Goal: Navigation & Orientation: Find specific page/section

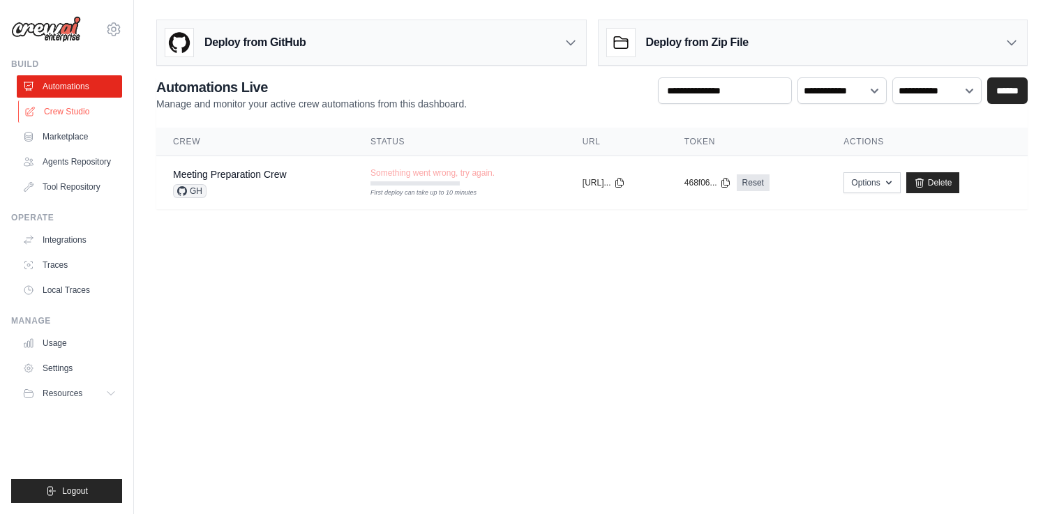
click at [85, 112] on link "Crew Studio" at bounding box center [70, 111] width 105 height 22
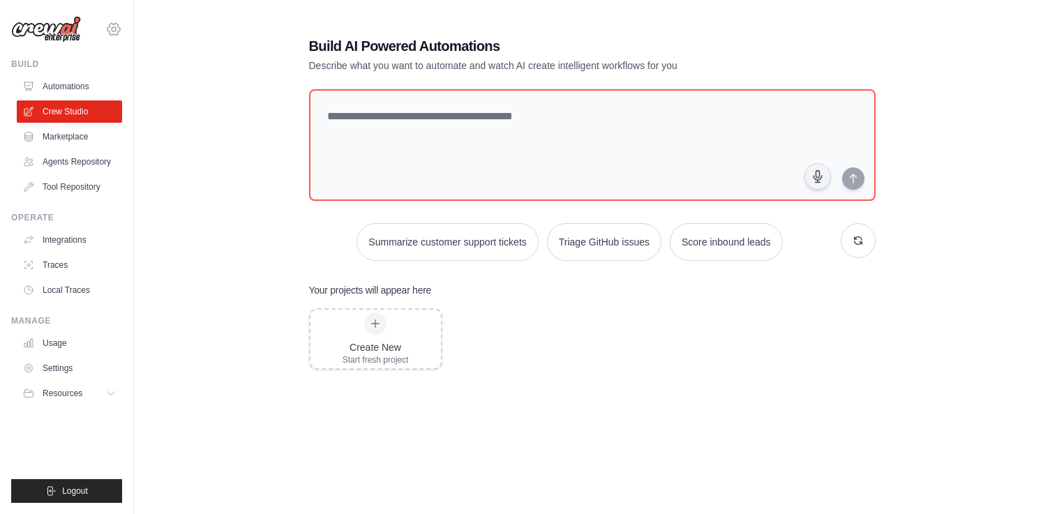
click at [114, 27] on icon at bounding box center [114, 29] width 4 height 4
click at [163, 87] on span "Settings" at bounding box center [174, 87] width 110 height 14
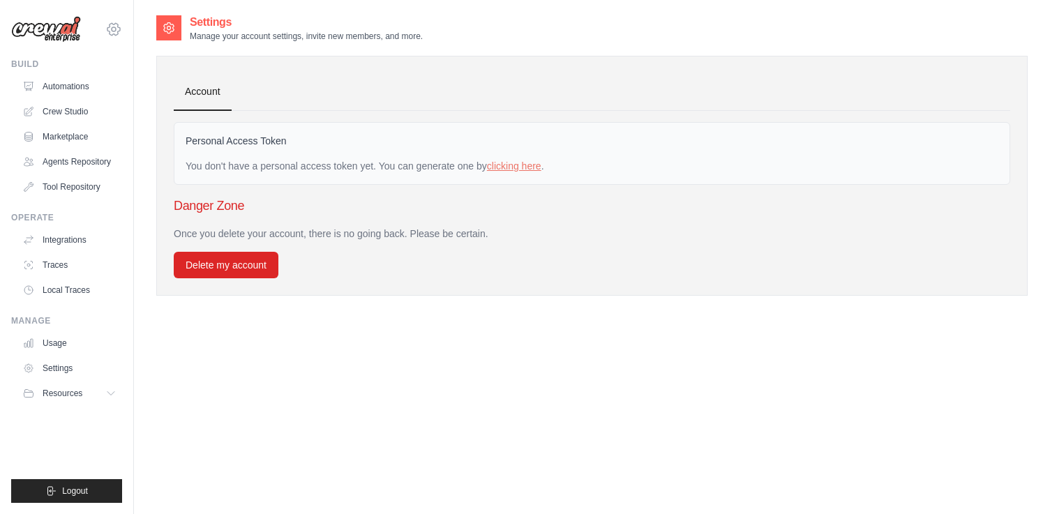
click at [117, 31] on icon at bounding box center [113, 29] width 17 height 17
click at [87, 53] on div "lucas.herscovici@ab-inbev.com Settings Build Automations Resources" at bounding box center [67, 257] width 134 height 514
click at [46, 35] on img at bounding box center [46, 29] width 70 height 27
click at [57, 105] on link "Crew Studio" at bounding box center [70, 111] width 105 height 22
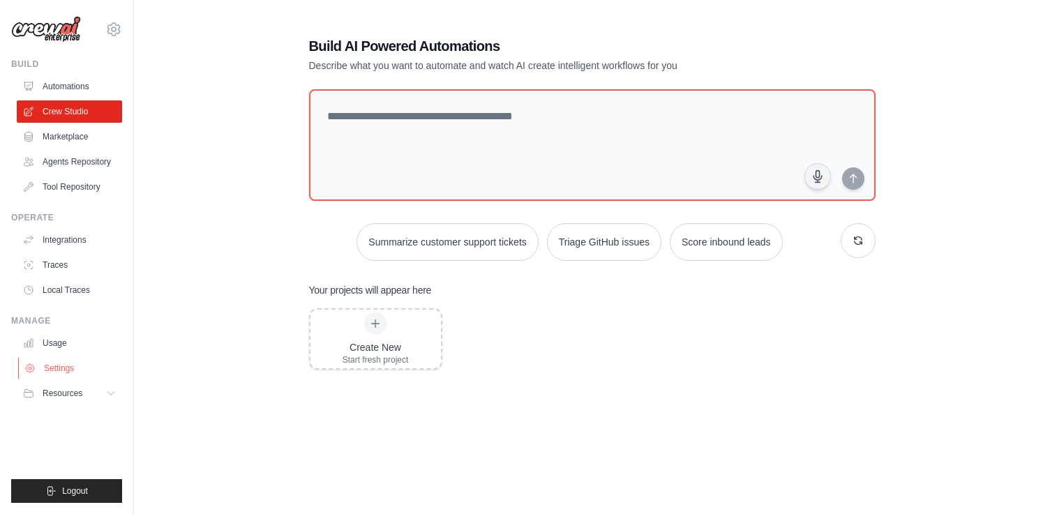
click at [78, 366] on link "Settings" at bounding box center [70, 368] width 105 height 22
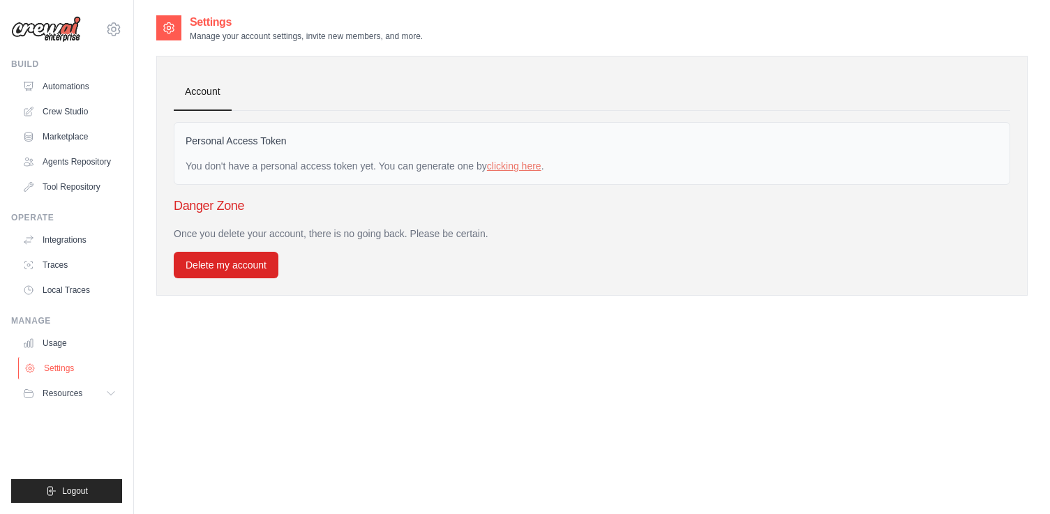
click at [57, 367] on link "Settings" at bounding box center [70, 368] width 105 height 22
click at [73, 491] on span "Logout" at bounding box center [75, 491] width 26 height 11
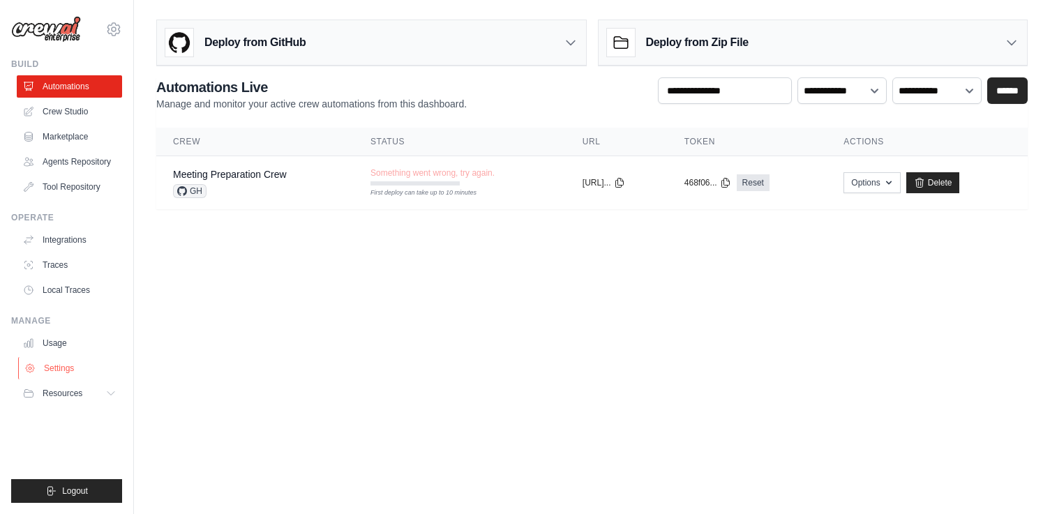
click at [75, 361] on link "Settings" at bounding box center [70, 368] width 105 height 22
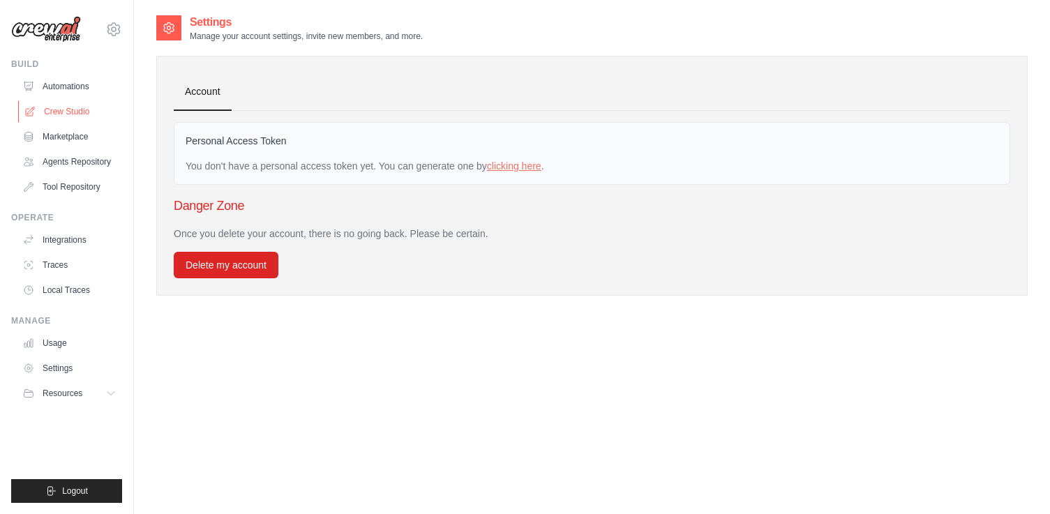
click at [82, 112] on link "Crew Studio" at bounding box center [70, 111] width 105 height 22
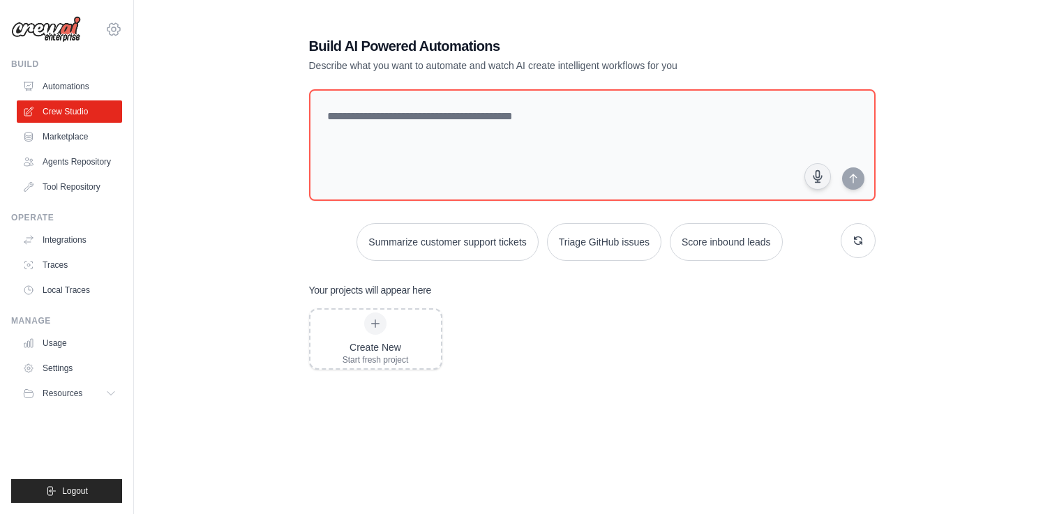
click at [106, 27] on icon at bounding box center [113, 29] width 17 height 17
click at [187, 52] on div "[PERSON_NAME][EMAIL_ADDRESS][PERSON_NAME][DOMAIN_NAME]" at bounding box center [172, 54] width 110 height 14
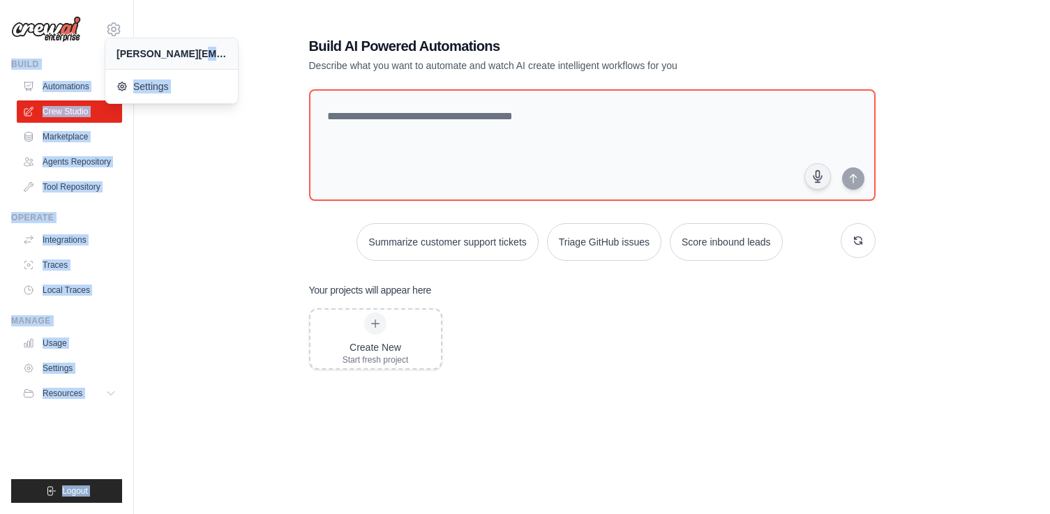
drag, startPoint x: 187, startPoint y: 52, endPoint x: 241, endPoint y: 53, distance: 53.7
click at [241, 53] on div "lucas.herscovici@ab-inbev.com Settings Build Automations" at bounding box center [525, 284] width 1050 height 568
click at [117, 31] on icon at bounding box center [113, 29] width 13 height 12
click at [148, 84] on span "Settings" at bounding box center [174, 87] width 110 height 14
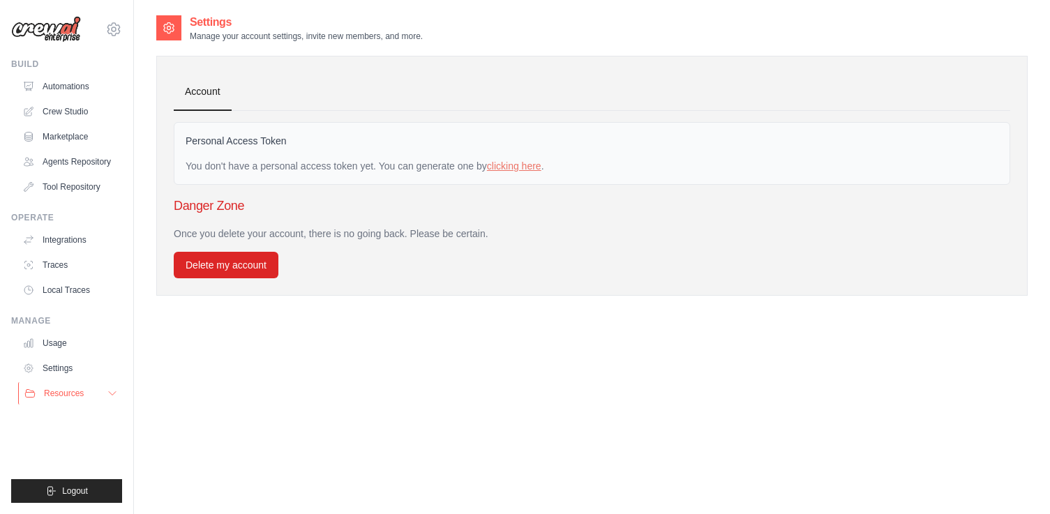
click at [108, 394] on icon at bounding box center [112, 393] width 11 height 11
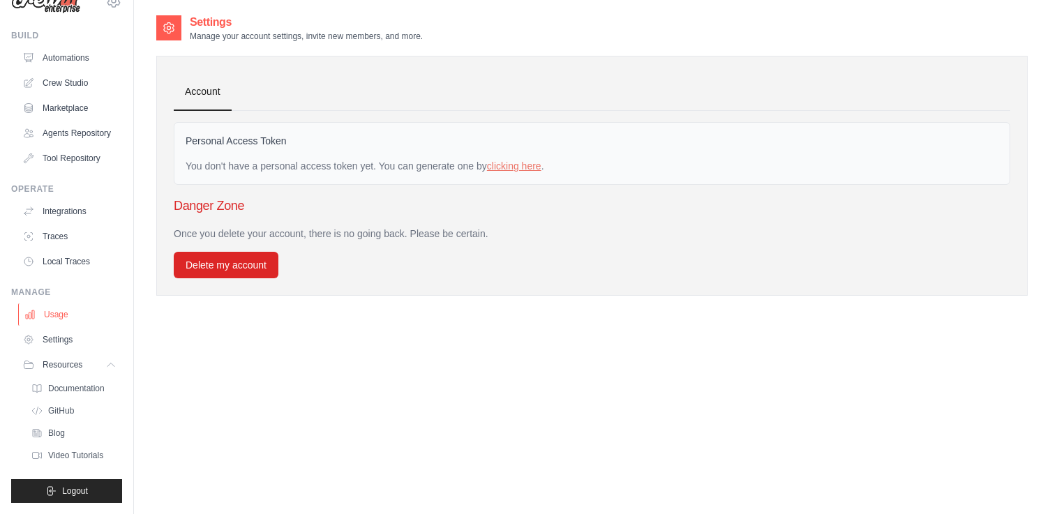
scroll to position [9, 0]
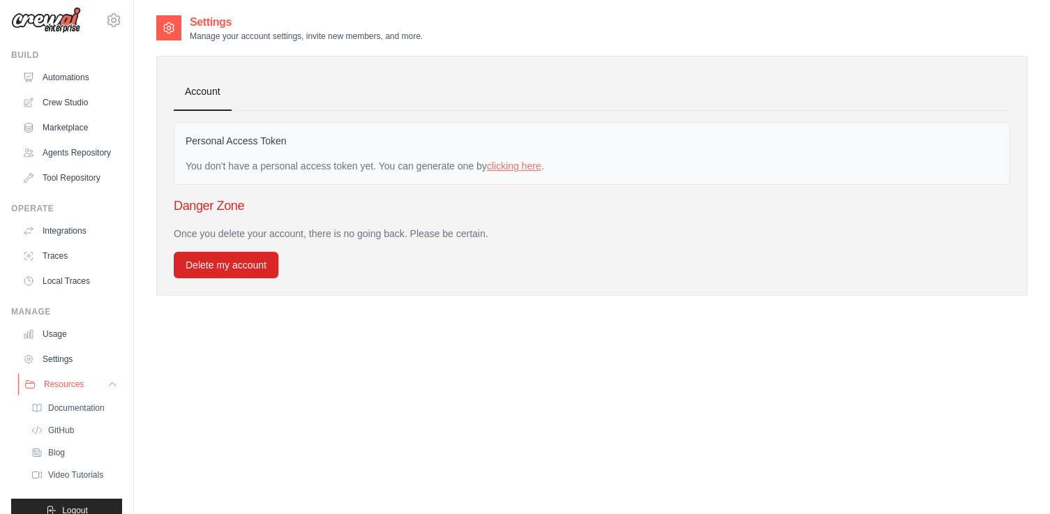
click at [112, 383] on icon at bounding box center [112, 384] width 7 height 3
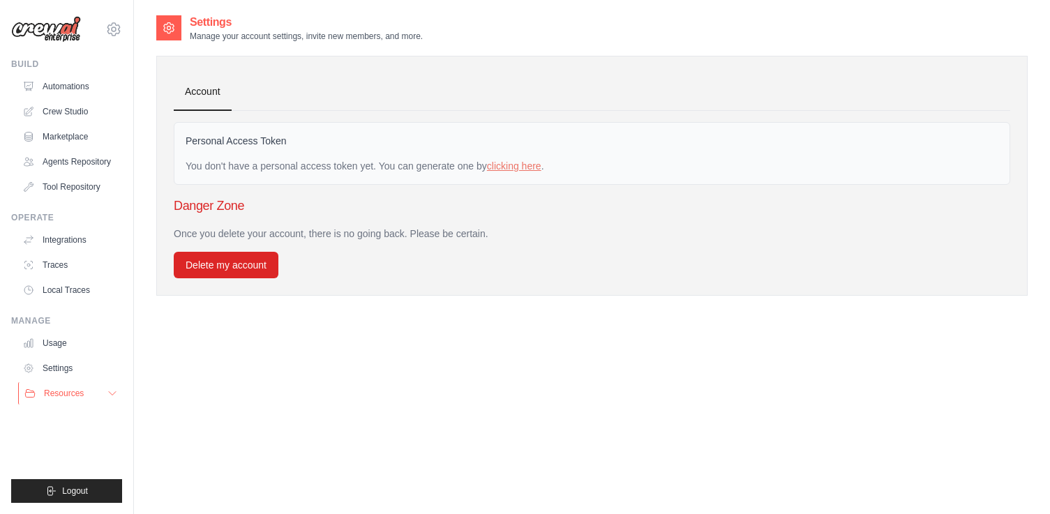
scroll to position [0, 0]
click at [102, 398] on button "Resources" at bounding box center [70, 393] width 105 height 22
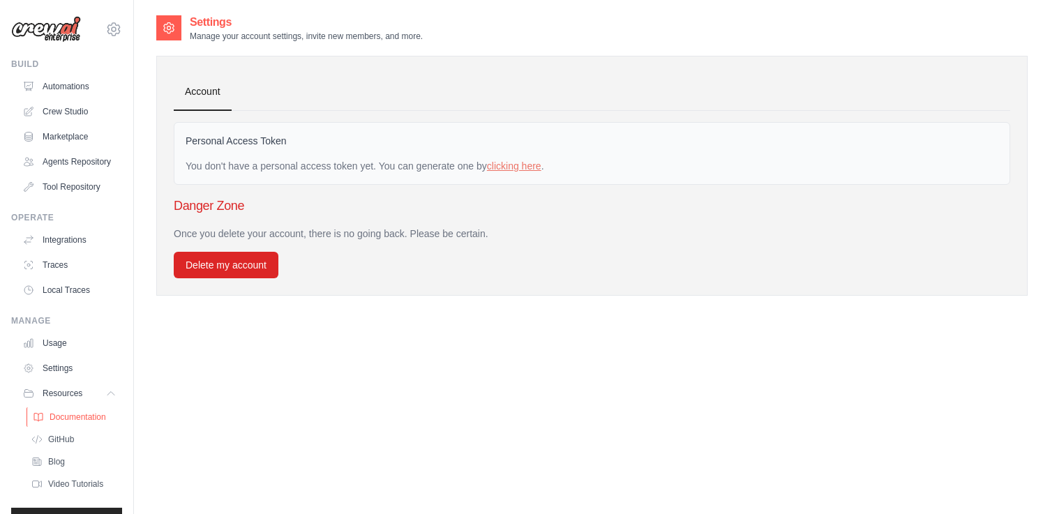
scroll to position [29, 0]
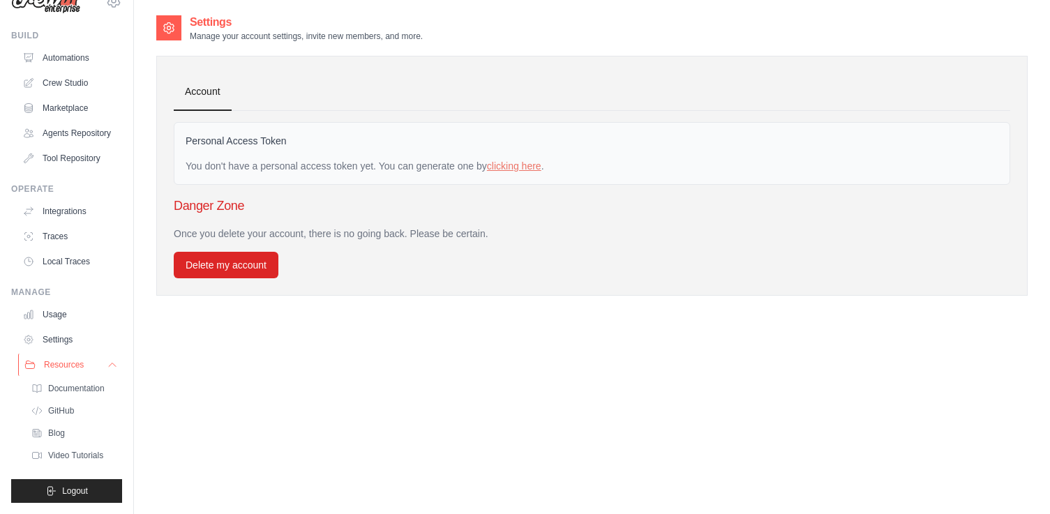
click at [107, 359] on icon at bounding box center [112, 364] width 11 height 11
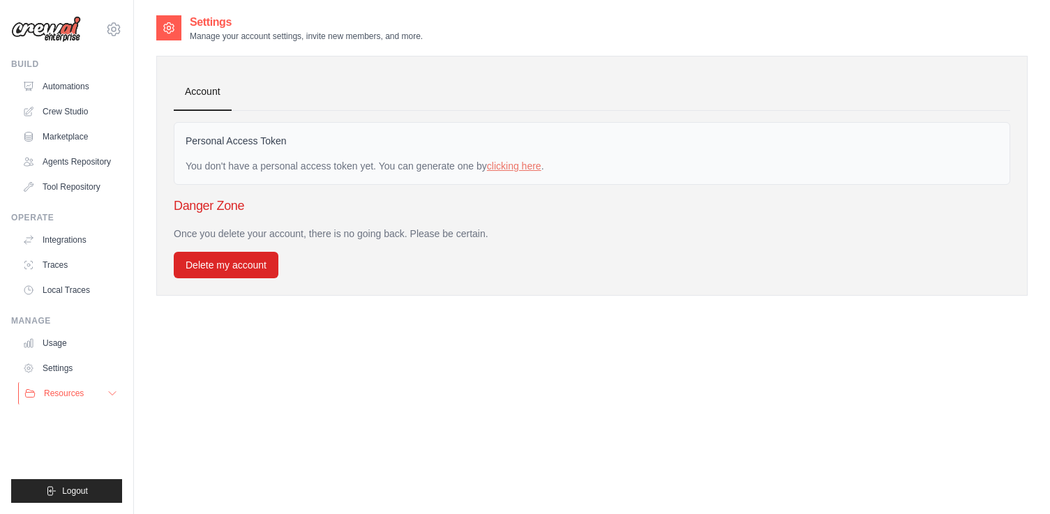
scroll to position [0, 0]
